Goal: Communication & Community: Answer question/provide support

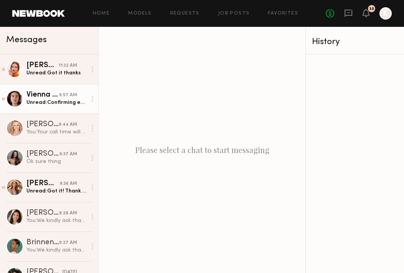
click at [50, 89] on link "Vienna H. 9:57 AM Unread: Confirming everything! I’ll come with my hair straigh…" at bounding box center [49, 99] width 98 height 30
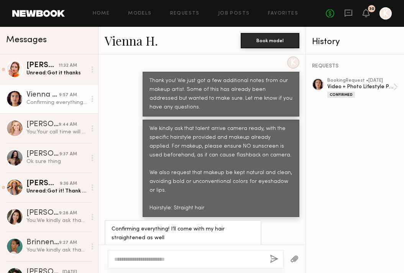
scroll to position [667, 0]
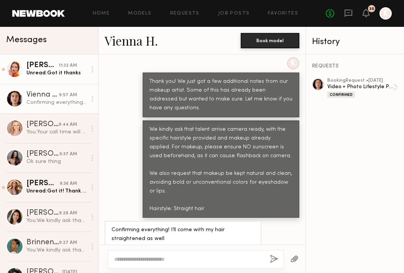
click at [52, 74] on div "Unread: Got it thanks" at bounding box center [56, 72] width 60 height 7
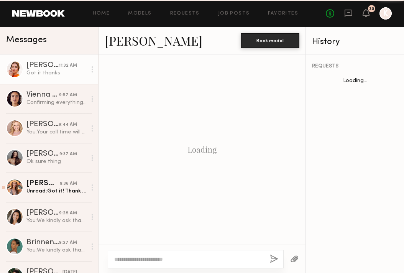
scroll to position [659, 0]
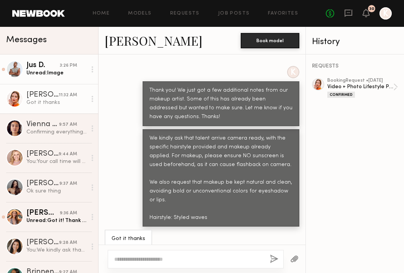
click at [35, 63] on div "Jus D." at bounding box center [42, 66] width 33 height 8
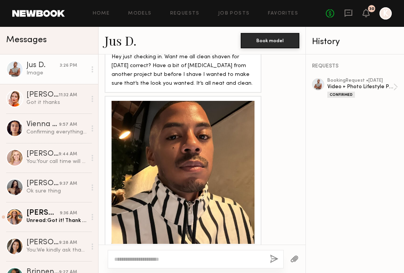
scroll to position [534, 0]
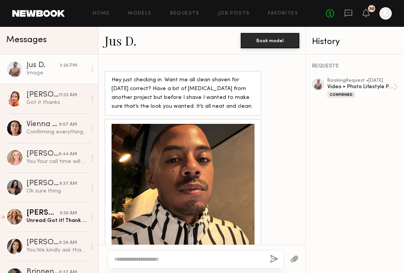
click at [120, 43] on link "Jus D." at bounding box center [121, 40] width 32 height 16
click at [293, 260] on button "button" at bounding box center [294, 260] width 8 height 10
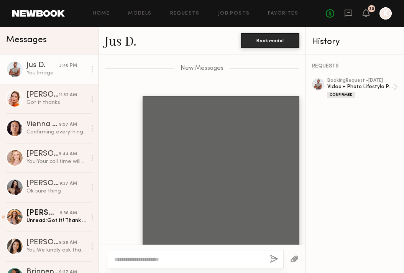
click at [191, 255] on div at bounding box center [196, 259] width 176 height 18
click at [170, 254] on div at bounding box center [196, 259] width 176 height 18
click at [159, 258] on textarea at bounding box center [189, 259] width 150 height 8
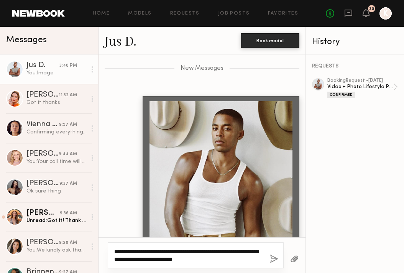
type textarea "**********"
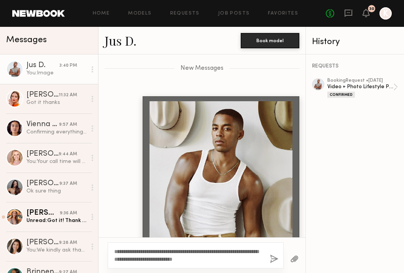
click at [274, 260] on button "button" at bounding box center [274, 260] width 8 height 10
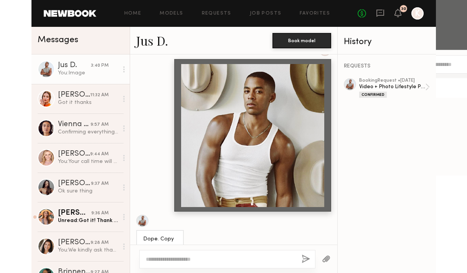
scroll to position [854, 0]
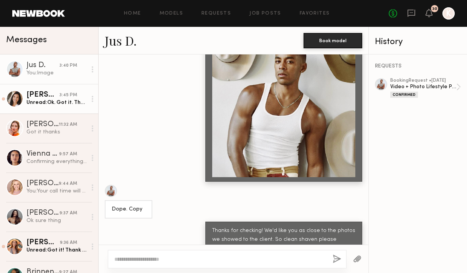
click at [60, 90] on link "Cristina D. 3:45 PM Unread: Ok. Got it. Thank you!" at bounding box center [49, 99] width 98 height 30
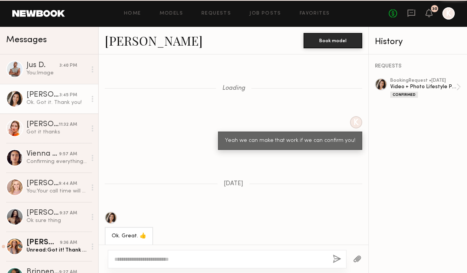
scroll to position [677, 0]
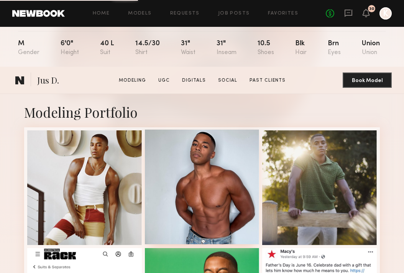
scroll to position [220, 0]
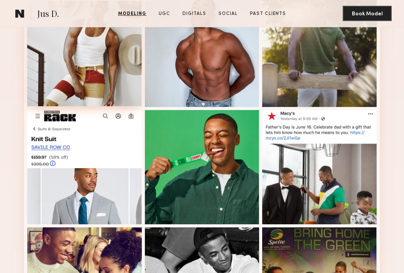
click at [108, 62] on div at bounding box center [84, 49] width 115 height 115
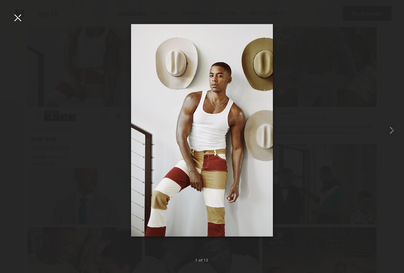
click at [17, 18] on div at bounding box center [18, 18] width 12 height 12
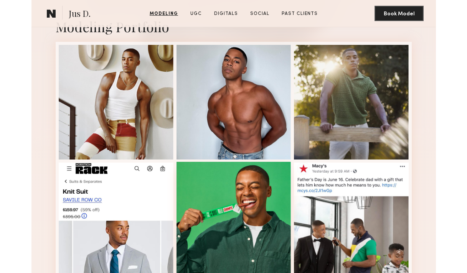
scroll to position [204, 0]
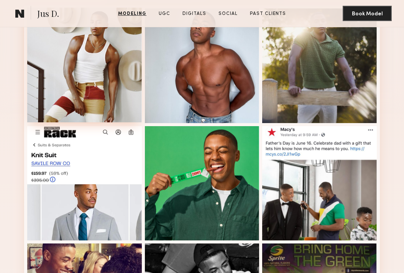
click at [98, 81] on div at bounding box center [84, 65] width 115 height 115
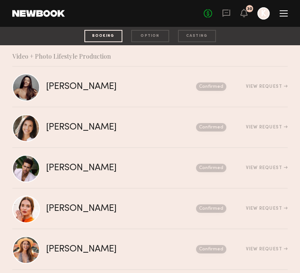
scroll to position [160, 0]
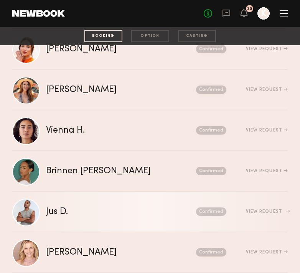
click at [69, 226] on link "Jus D. Send request Model response Review hours worked Pay model Confirmed View…" at bounding box center [149, 212] width 275 height 41
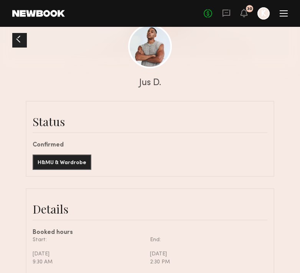
scroll to position [239, 0]
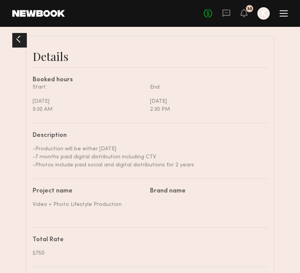
click at [17, 41] on div at bounding box center [18, 39] width 12 height 12
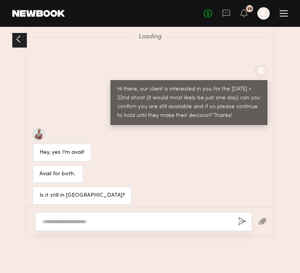
scroll to position [1769, 0]
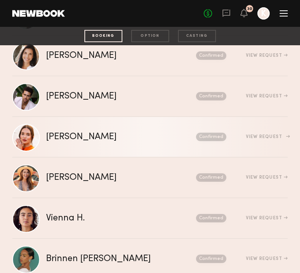
scroll to position [160, 0]
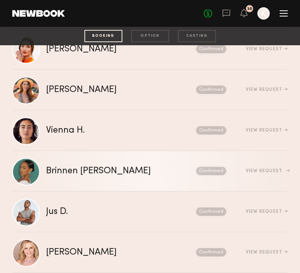
click at [78, 168] on div "Brinnen [PERSON_NAME]" at bounding box center [109, 171] width 127 height 9
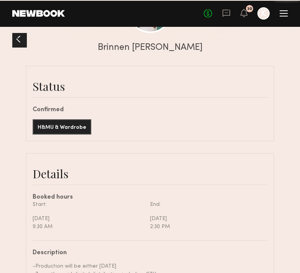
scroll to position [730, 0]
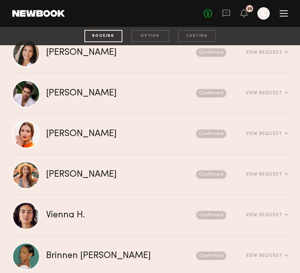
scroll to position [160, 0]
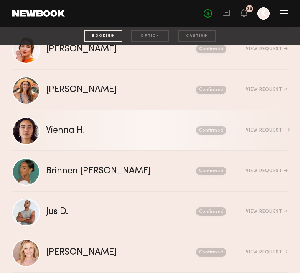
click at [87, 135] on link "Vienna H. Send request Model response Review hours worked Pay model Confirmed V…" at bounding box center [149, 130] width 275 height 41
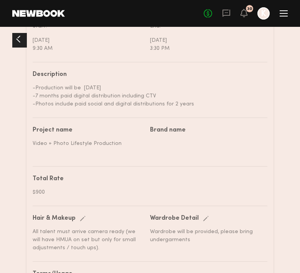
scroll to position [285, 0]
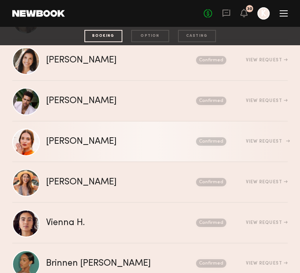
scroll to position [160, 0]
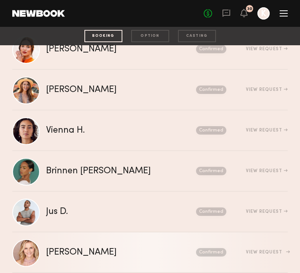
click at [78, 245] on link "[PERSON_NAME] Send request Model response Review hours worked Pay model Confirm…" at bounding box center [149, 252] width 275 height 41
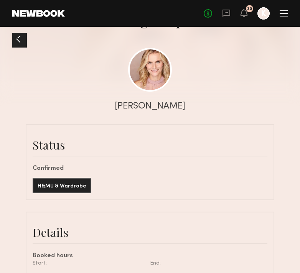
scroll to position [174, 0]
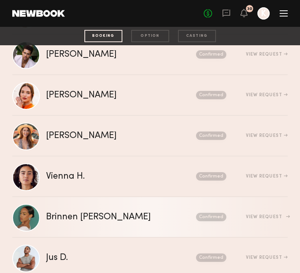
scroll to position [63, 0]
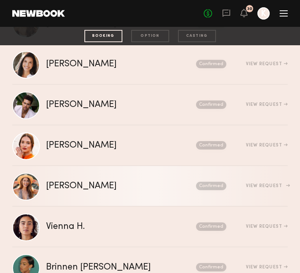
click at [38, 171] on link "[PERSON_NAME] Send request Model response Review hours worked Pay model Confirm…" at bounding box center [149, 186] width 275 height 41
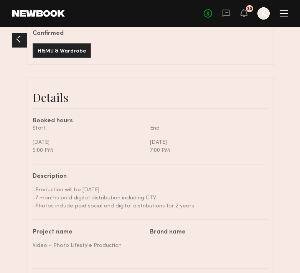
scroll to position [268, 0]
